Goal: Information Seeking & Learning: Learn about a topic

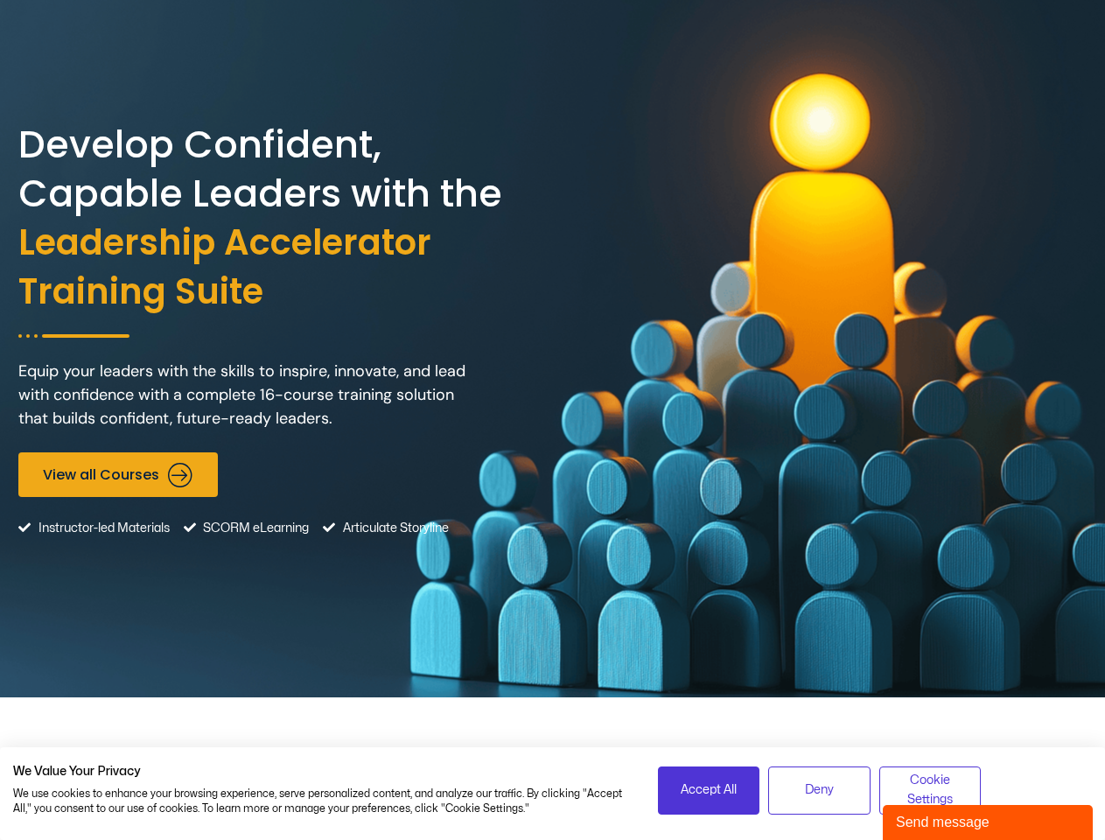
click at [552, 420] on div "Develop Confident, Capable Leaders with the Leadership Accelerator Training Sui…" at bounding box center [552, 348] width 1068 height 697
click at [708, 790] on span "Accept All" at bounding box center [708, 789] width 56 height 19
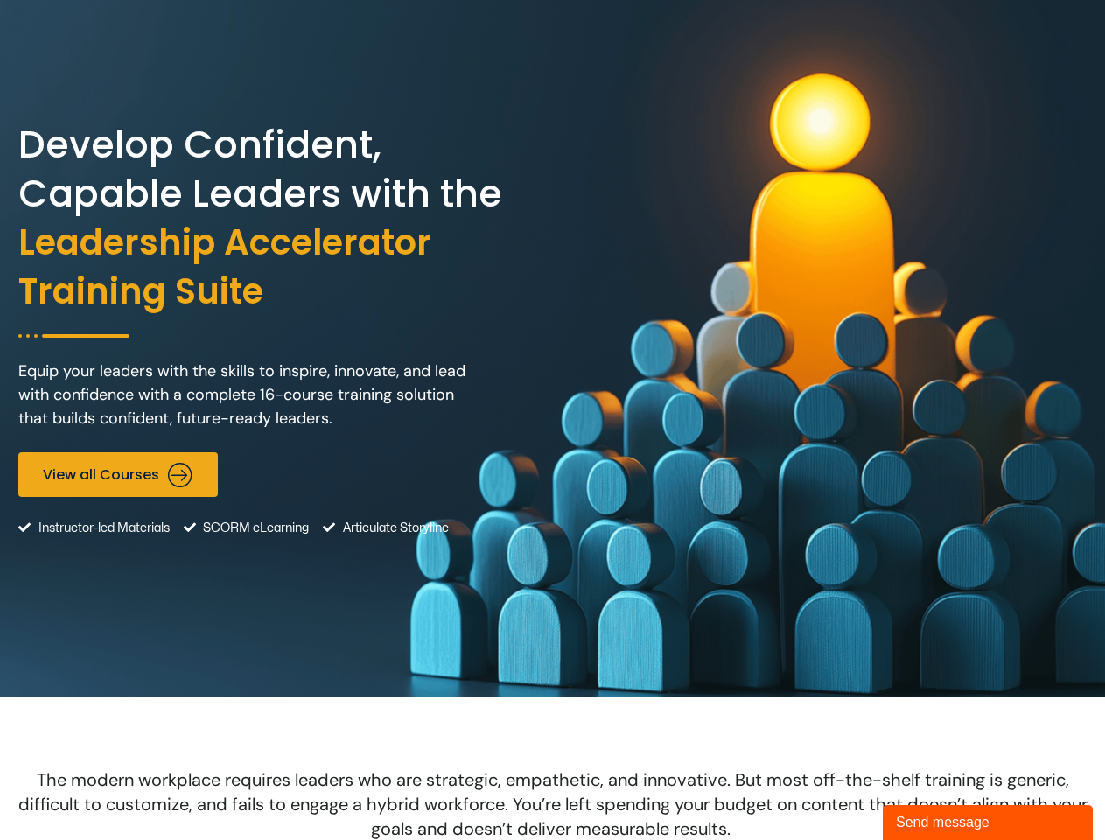
click at [819, 790] on span "The modern workplace requires leaders who are strategic, empathetic, and innova…" at bounding box center [552, 804] width 1069 height 72
click at [930, 790] on span "The modern workplace requires leaders who are strategic, empathetic, and innova…" at bounding box center [552, 804] width 1069 height 72
click at [987, 822] on div "Send message" at bounding box center [988, 822] width 184 height 21
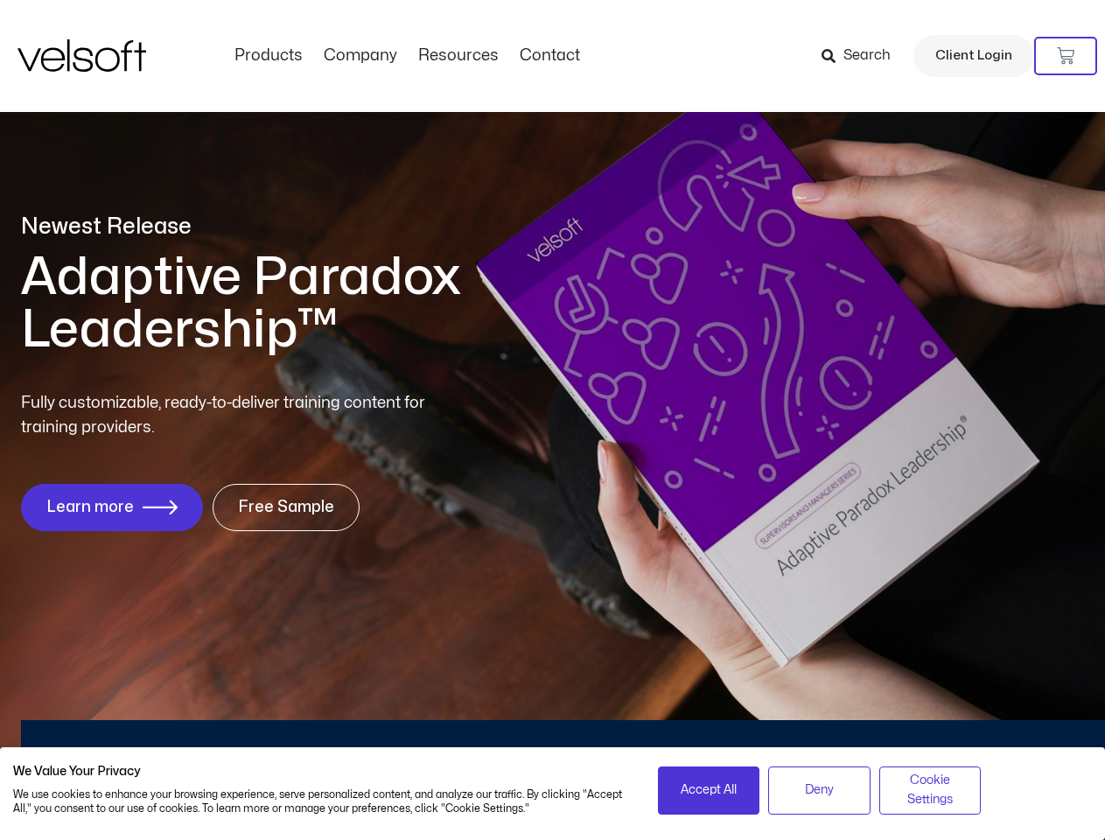
click at [552, 420] on div "Fully customizable, ready-to-deliver training content for training providers. L…" at bounding box center [552, 461] width 1063 height 140
click at [1065, 56] on icon at bounding box center [1065, 55] width 17 height 17
click at [708, 790] on span "Accept All" at bounding box center [708, 789] width 56 height 19
